Goal: Task Accomplishment & Management: Use online tool/utility

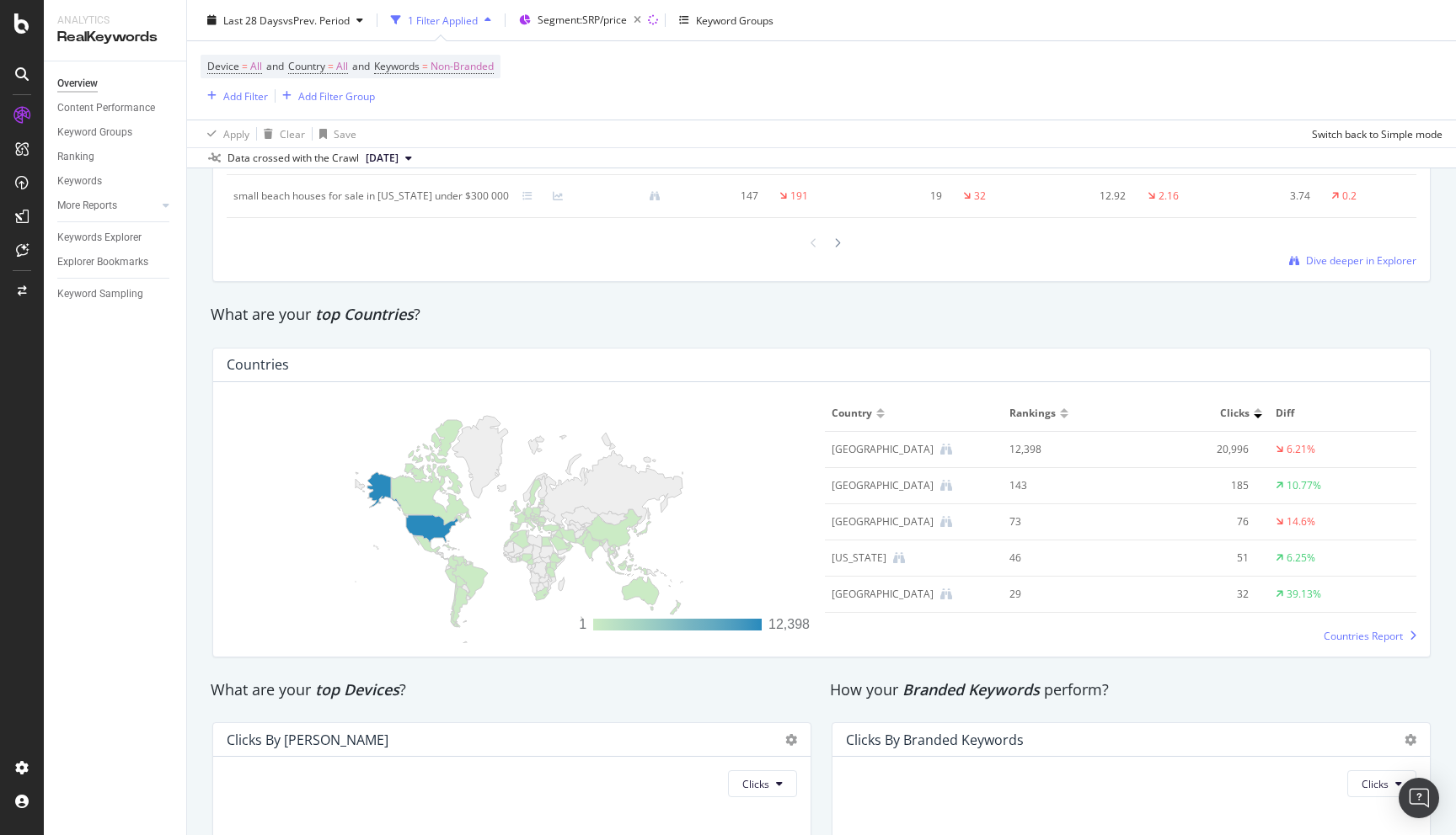
scroll to position [2579, 0]
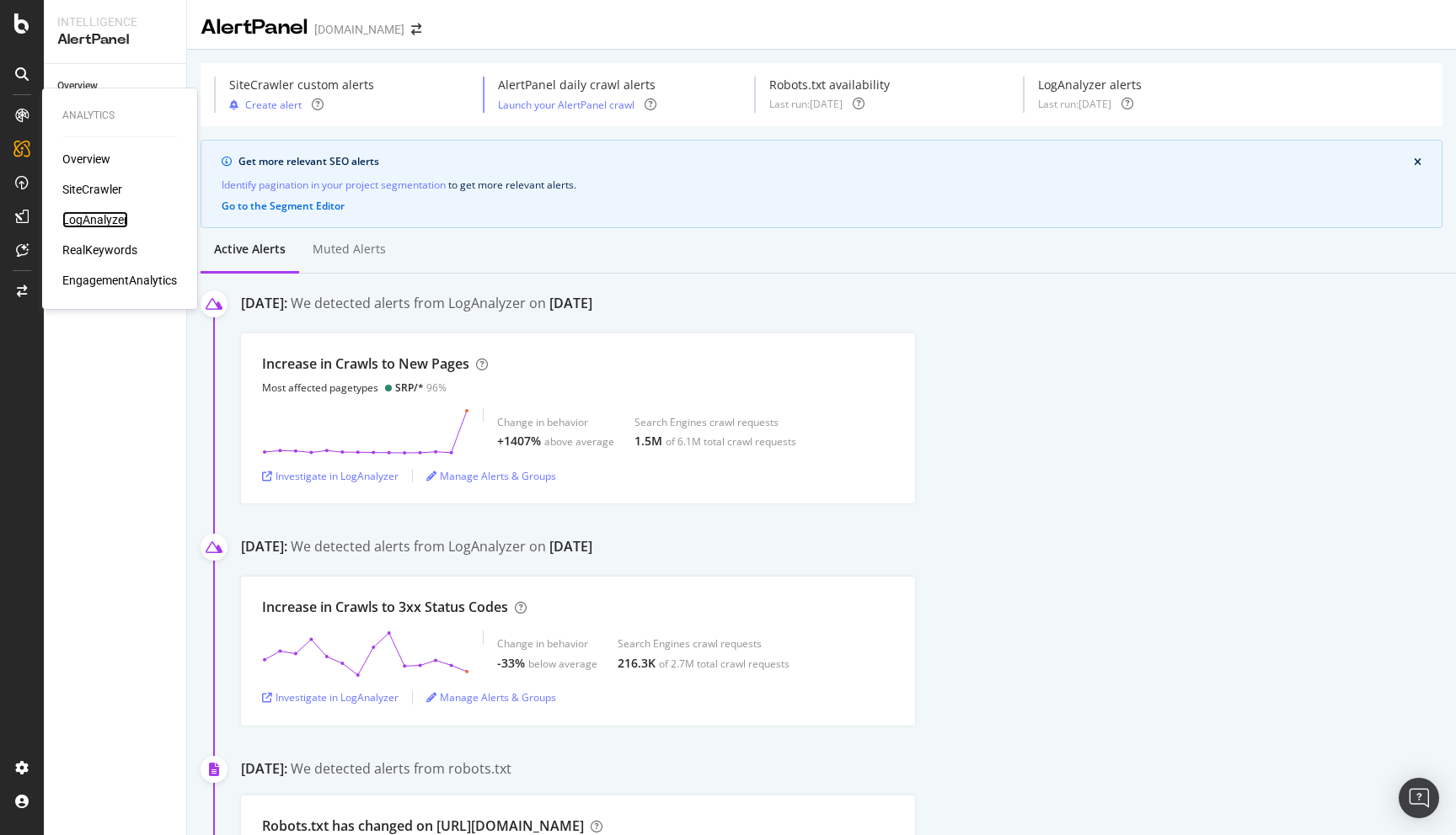
click at [89, 217] on div "LogAnalyzer" at bounding box center [95, 219] width 66 height 17
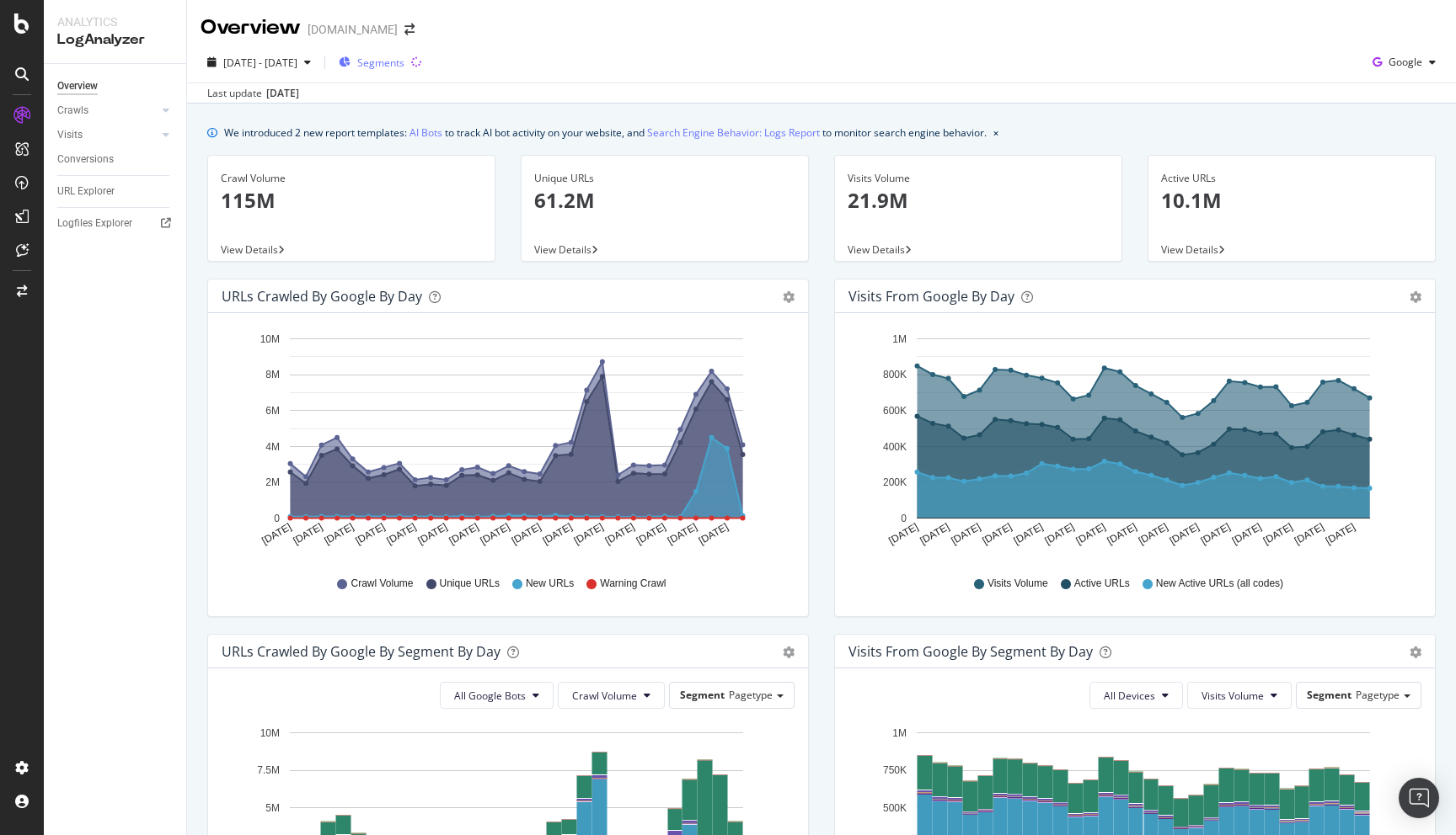
click at [404, 66] on span "Segments" at bounding box center [380, 63] width 47 height 14
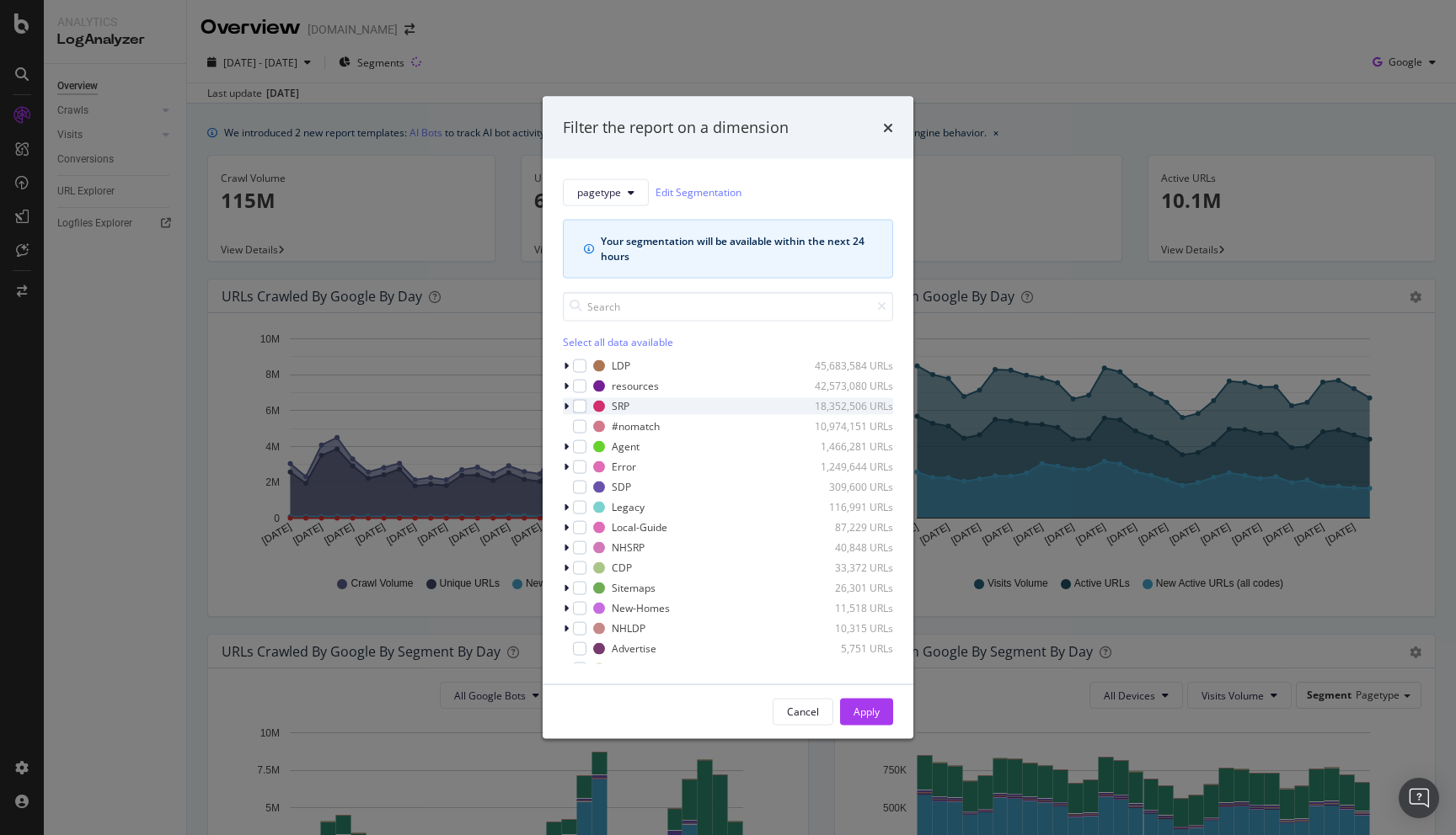
click at [566, 405] on icon "modal" at bounding box center [566, 406] width 5 height 10
click at [566, 404] on icon "modal" at bounding box center [566, 406] width 7 height 10
click at [565, 398] on div "modal" at bounding box center [567, 406] width 10 height 17
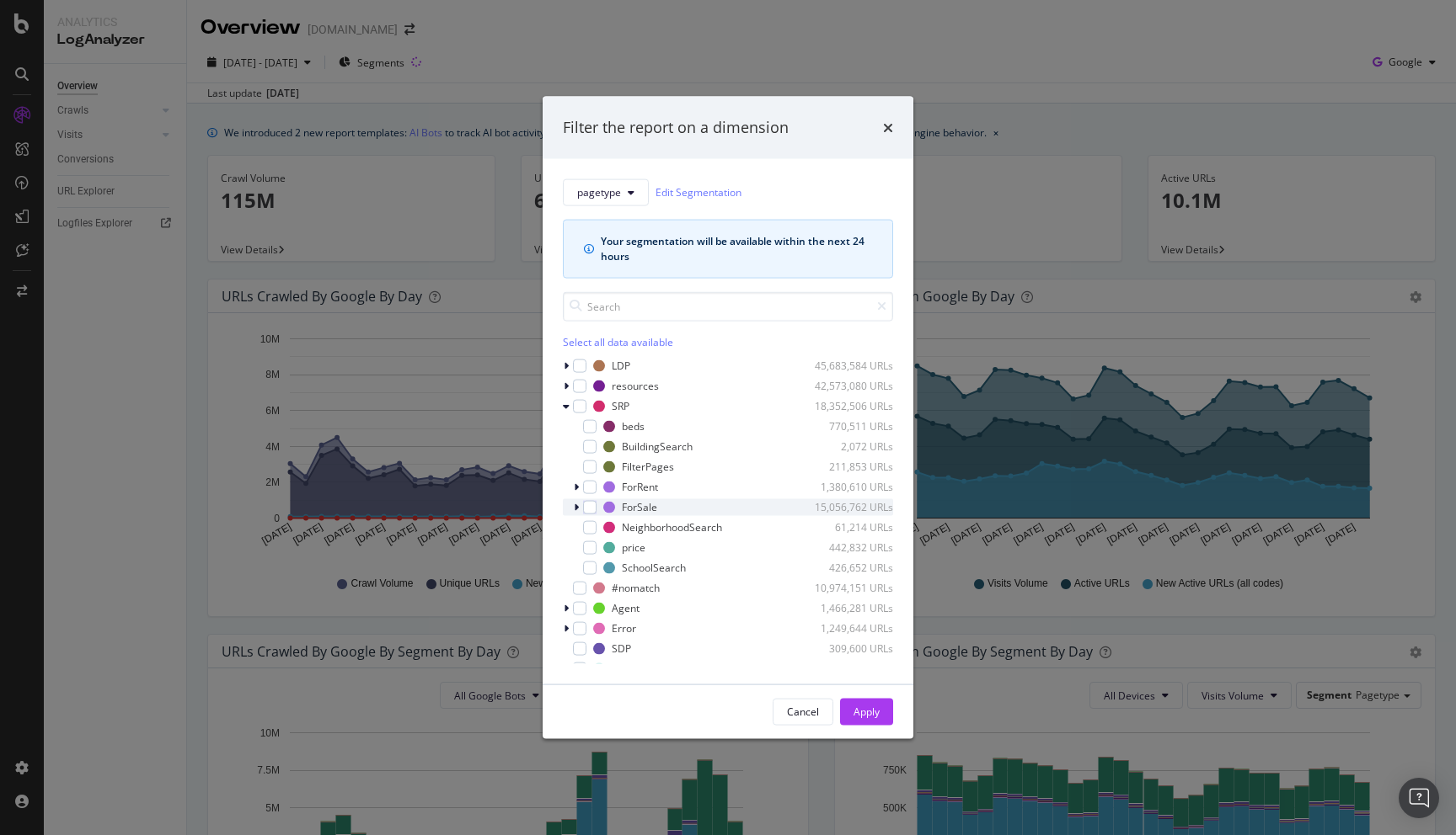
click at [577, 504] on icon "modal" at bounding box center [576, 507] width 5 height 10
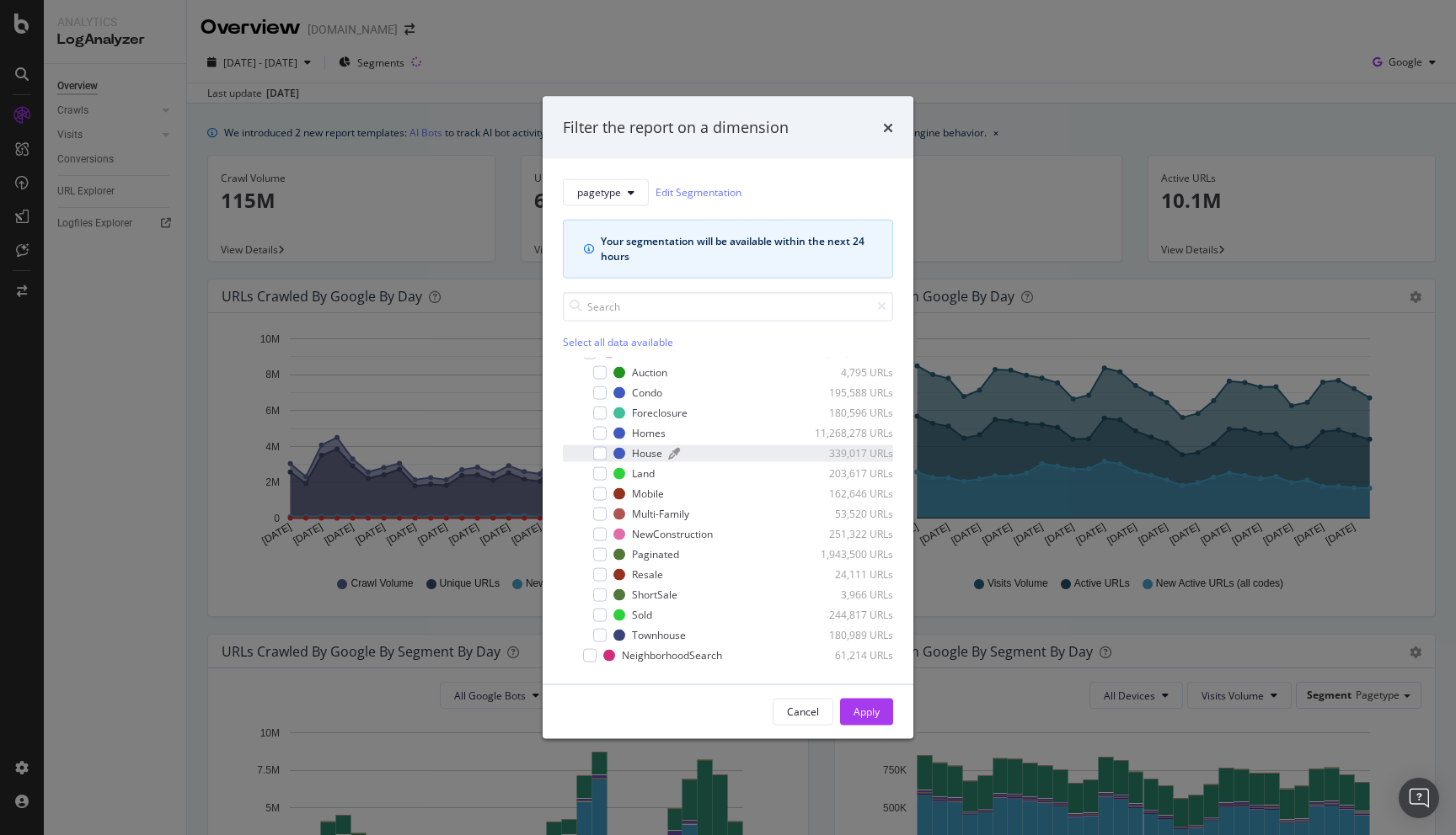
scroll to position [185, 0]
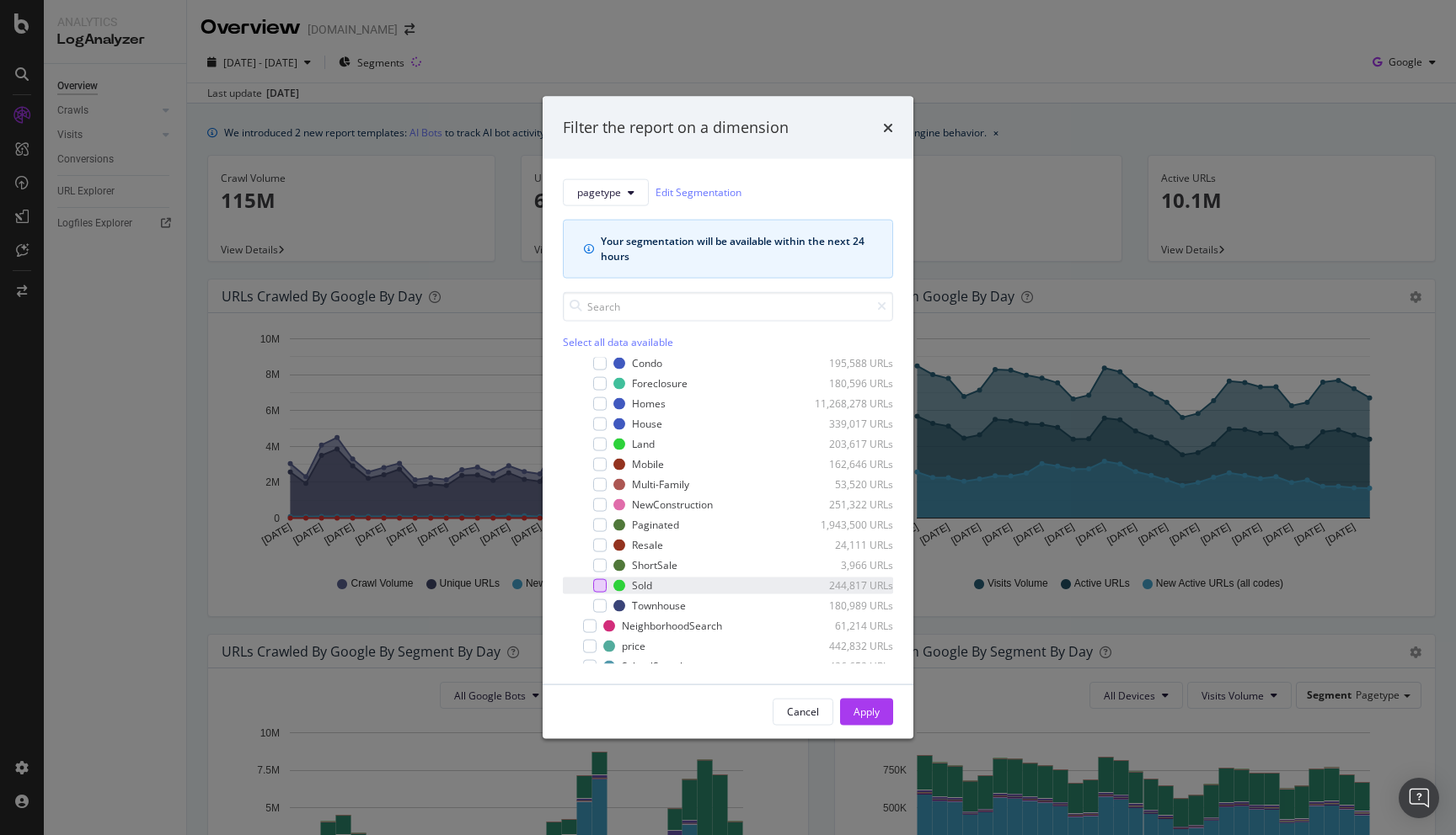
click at [599, 586] on div "modal" at bounding box center [599, 585] width 13 height 13
click at [866, 716] on div "Apply" at bounding box center [866, 712] width 26 height 14
